Goal: Task Accomplishment & Management: Manage account settings

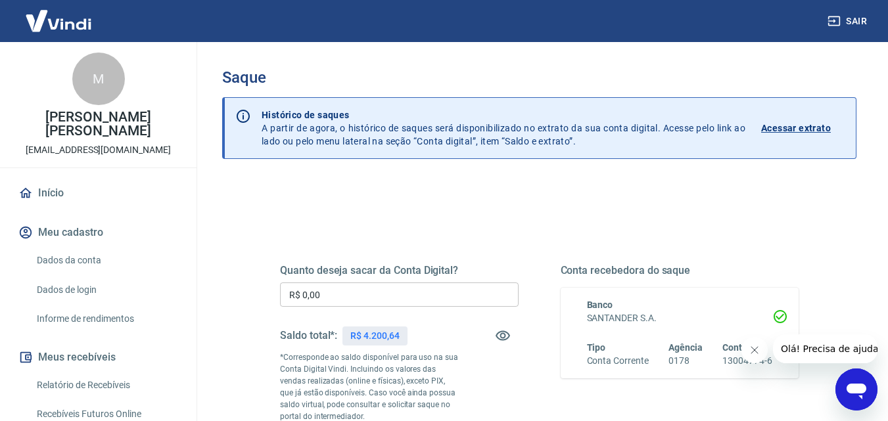
scroll to position [263, 0]
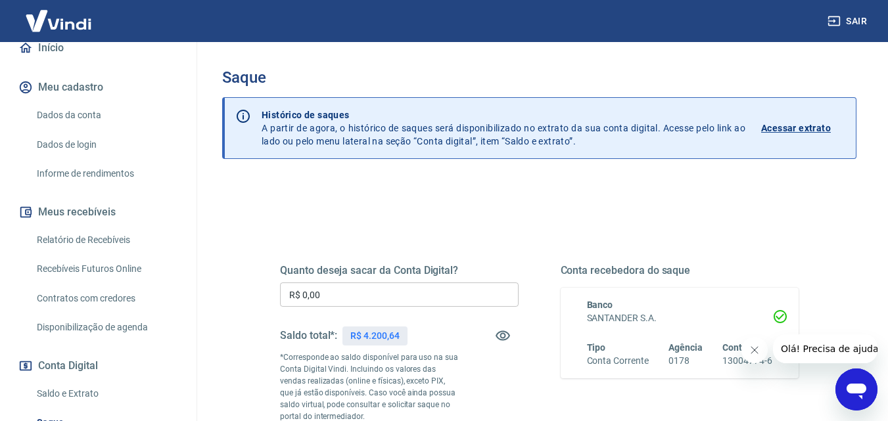
scroll to position [197, 0]
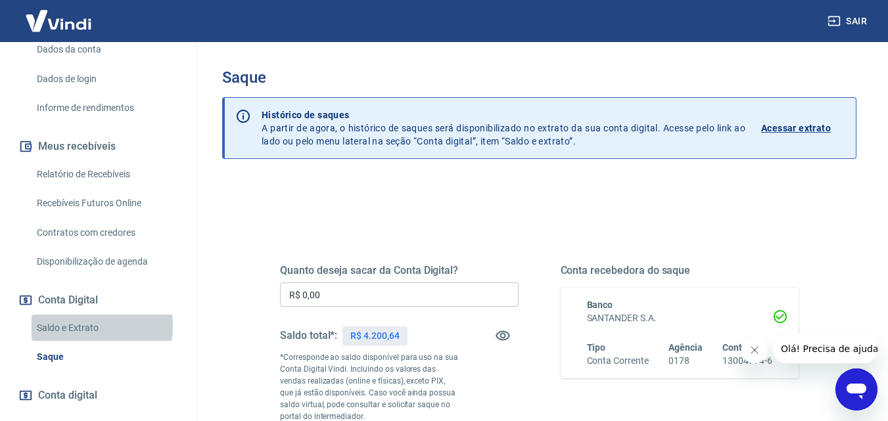
click at [82, 340] on link "Saldo e Extrato" at bounding box center [106, 328] width 149 height 27
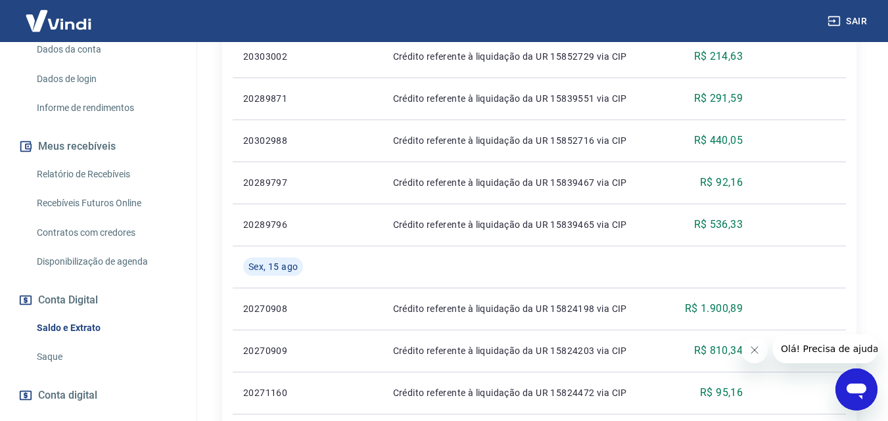
scroll to position [460, 0]
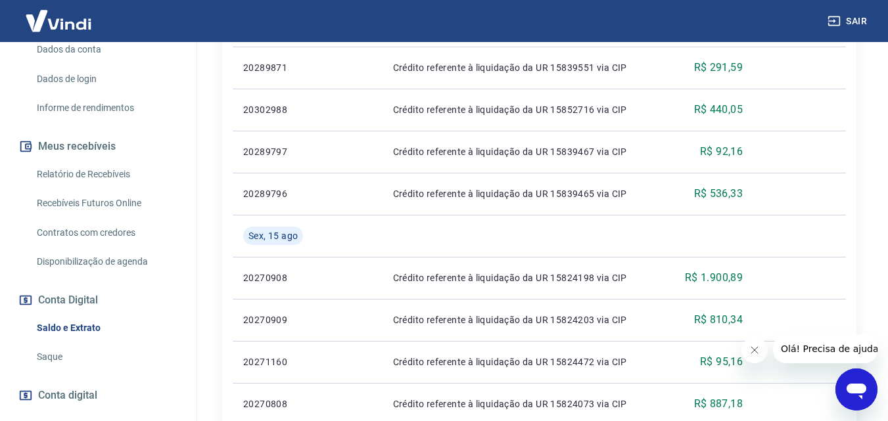
click at [58, 371] on link "Saque" at bounding box center [106, 357] width 149 height 27
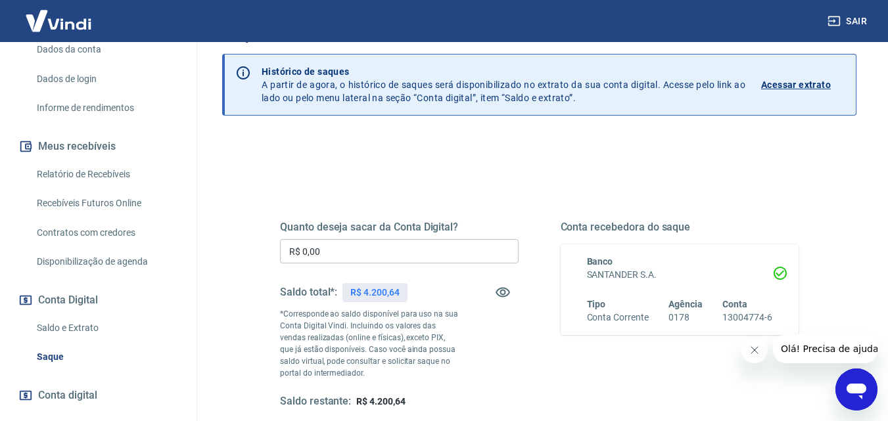
scroll to position [66, 0]
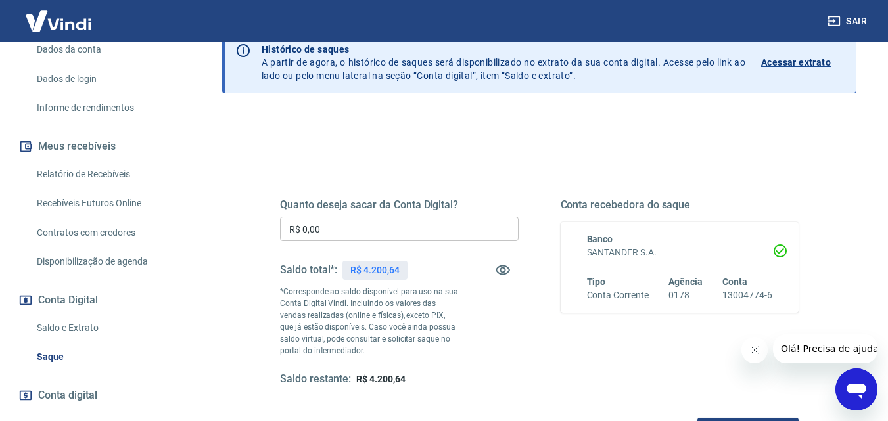
click at [435, 223] on input "R$ 0,00" at bounding box center [399, 229] width 239 height 24
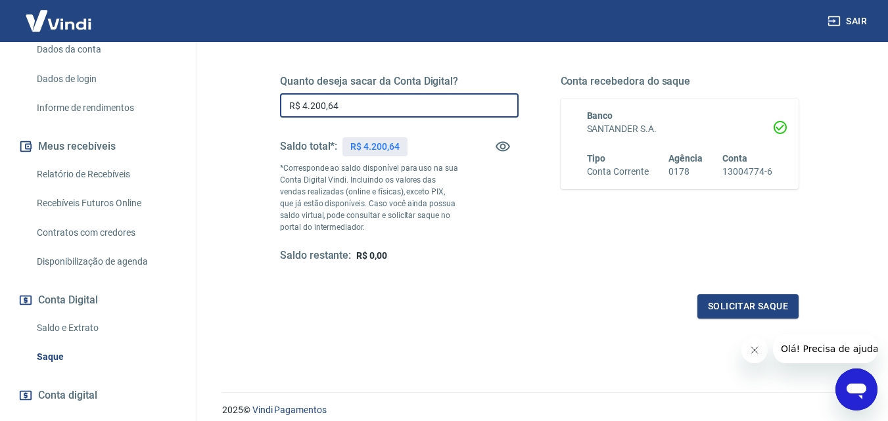
scroll to position [197, 0]
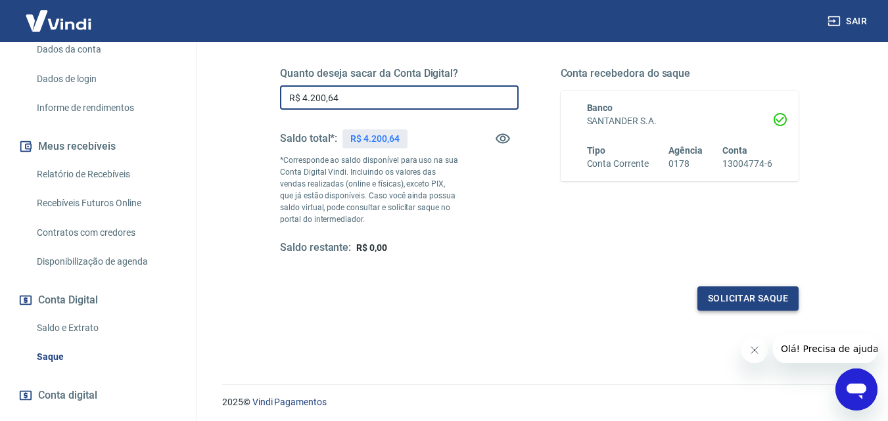
type input "R$ 4.200,64"
click at [734, 293] on button "Solicitar saque" at bounding box center [747, 299] width 101 height 24
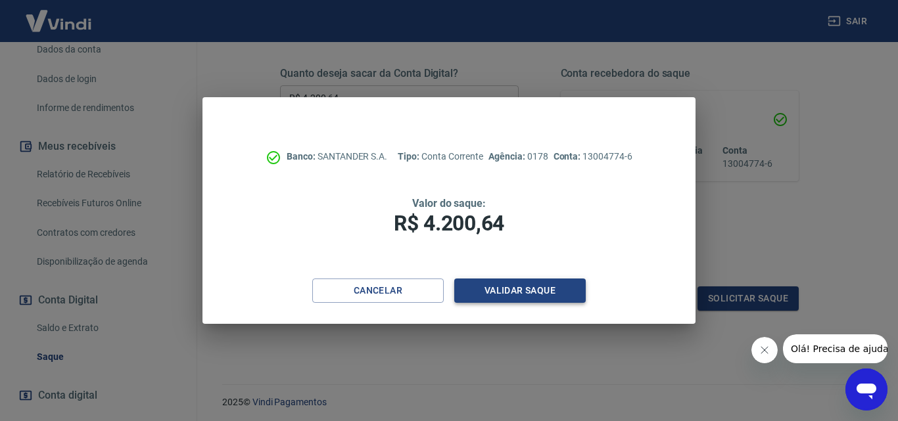
click at [539, 298] on button "Validar saque" at bounding box center [519, 291] width 131 height 24
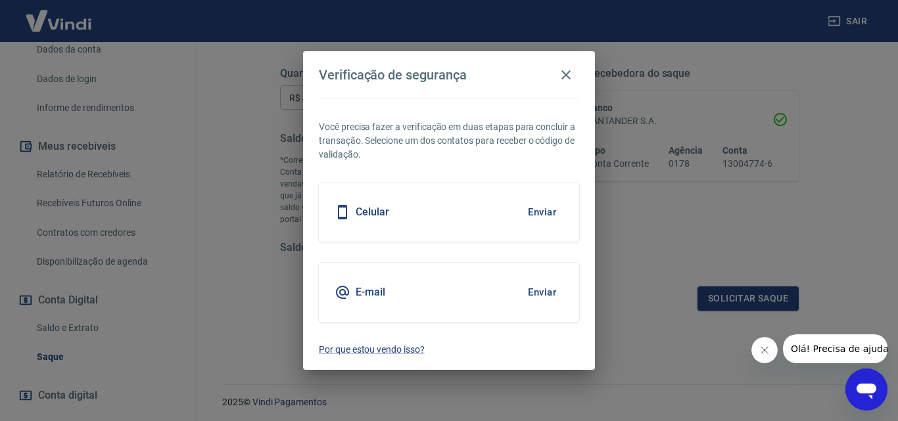
click at [540, 212] on button "Enviar" at bounding box center [542, 213] width 43 height 28
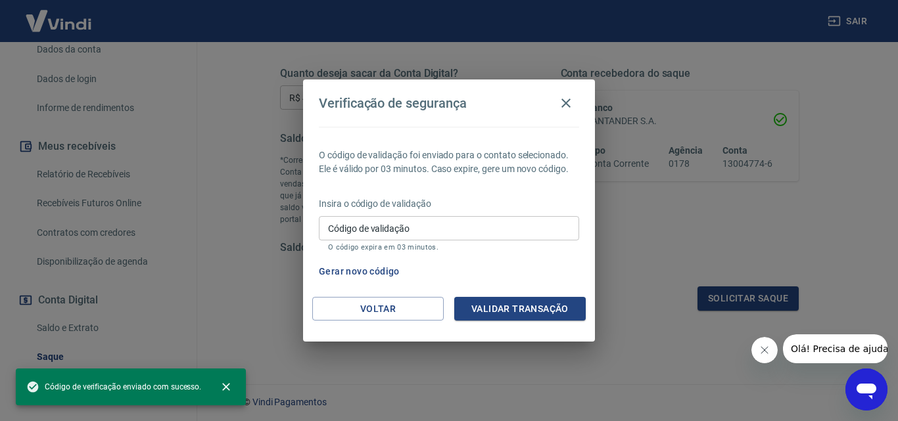
click at [448, 236] on input "Código de validação" at bounding box center [449, 228] width 260 height 24
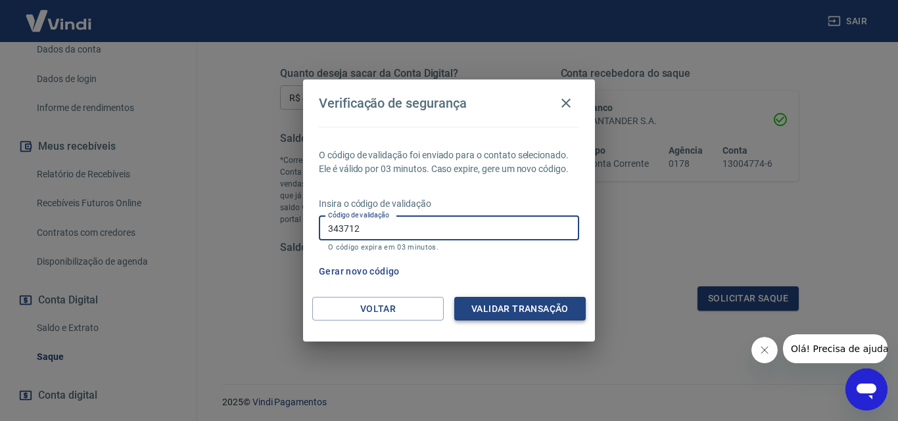
type input "343712"
click at [477, 310] on button "Validar transação" at bounding box center [519, 309] width 131 height 24
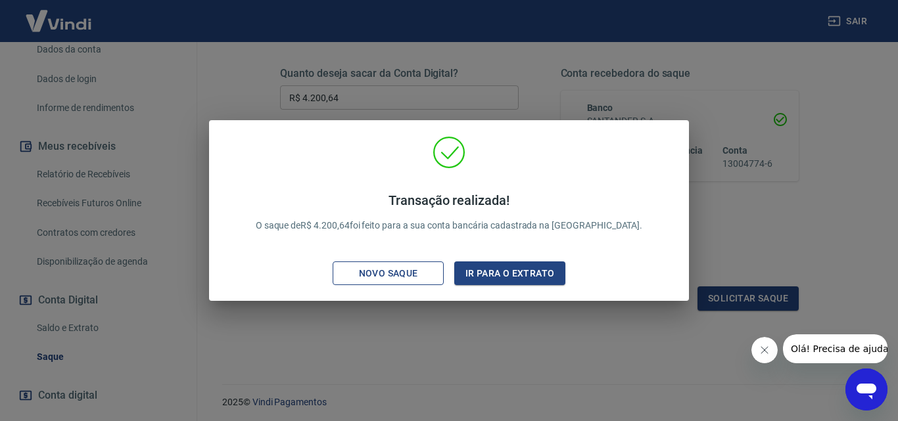
click at [392, 272] on div "Novo saque" at bounding box center [388, 274] width 91 height 16
